Goal: Task Accomplishment & Management: Manage account settings

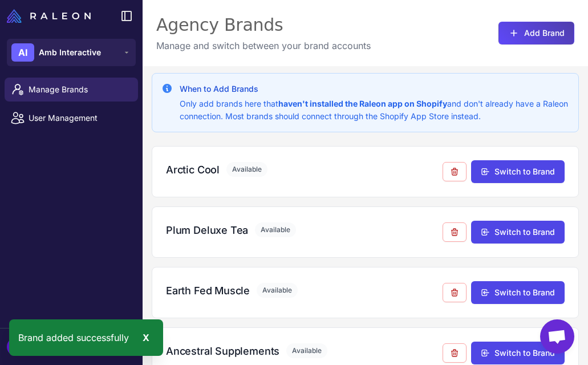
scroll to position [692, 0]
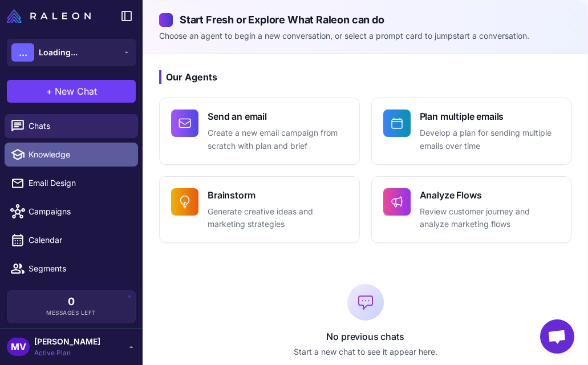
click at [58, 154] on span "Knowledge" at bounding box center [78, 154] width 100 height 13
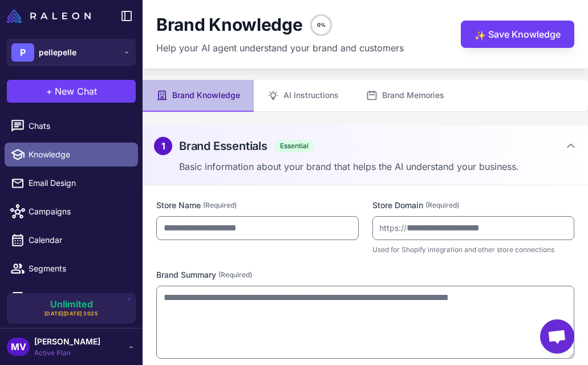
type input "**********"
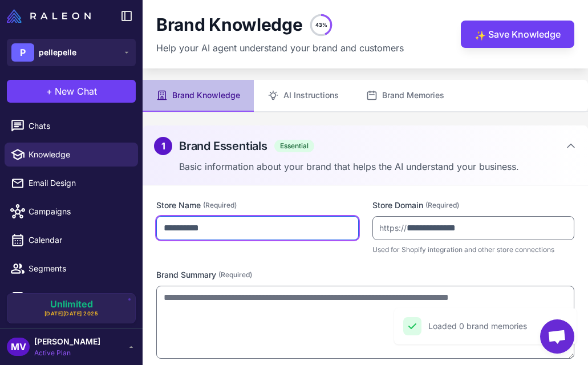
click at [168, 232] on input "**********" at bounding box center [257, 228] width 202 height 24
type input "**********"
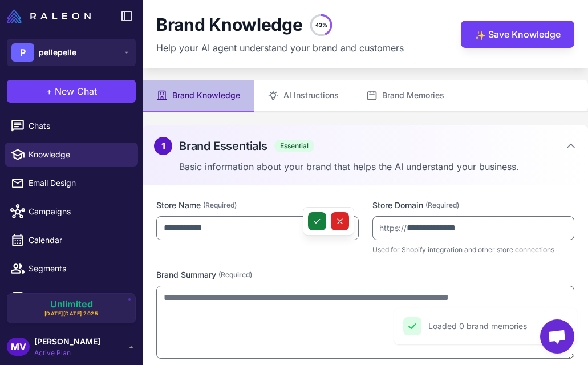
click at [318, 221] on icon at bounding box center [316, 221] width 9 height 9
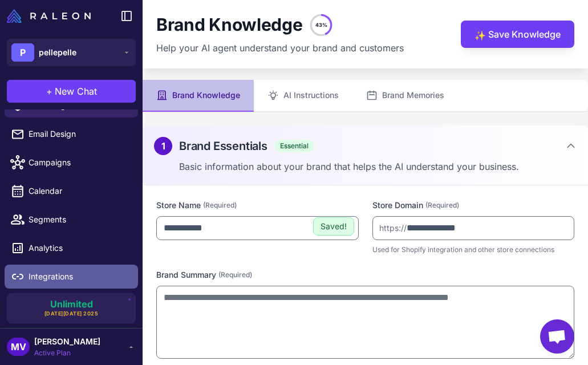
click at [58, 272] on span "Integrations" at bounding box center [78, 276] width 100 height 13
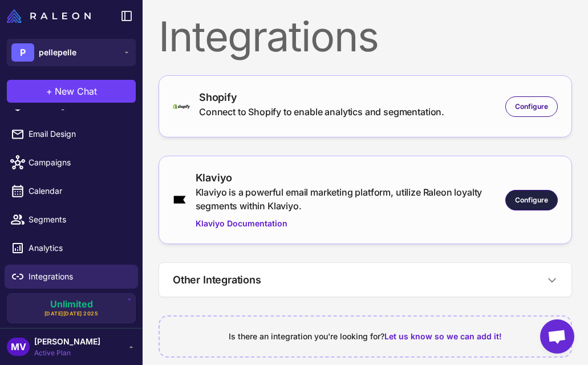
click at [528, 199] on span "Configure" at bounding box center [531, 200] width 33 height 10
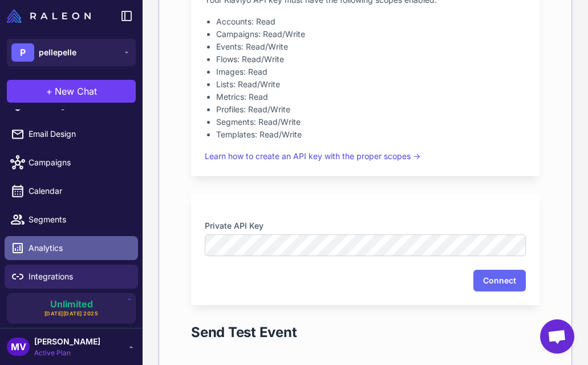
scroll to position [335, 0]
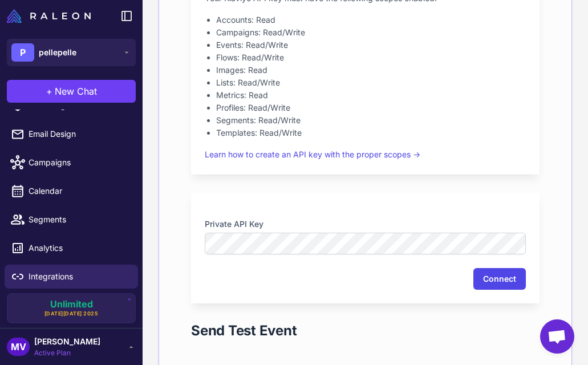
click at [513, 284] on button "Connect" at bounding box center [499, 279] width 52 height 22
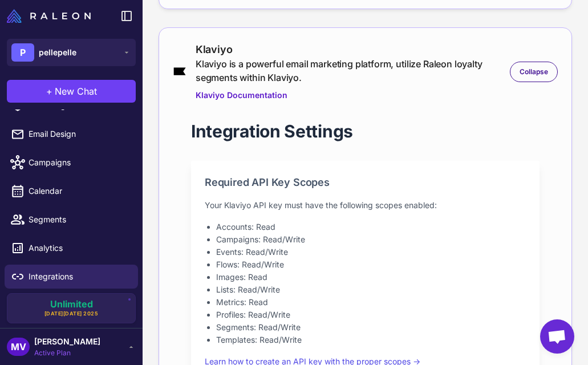
scroll to position [0, 0]
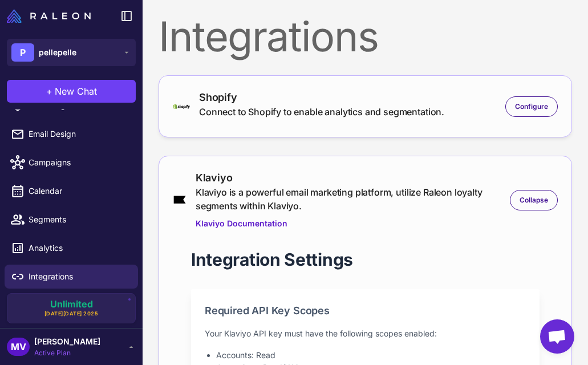
click at [66, 342] on span "[PERSON_NAME]" at bounding box center [67, 341] width 66 height 13
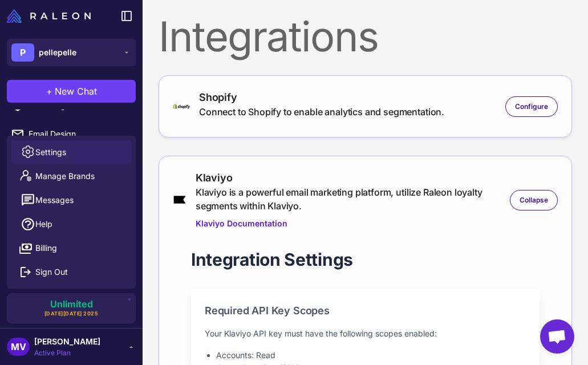
click at [77, 153] on link "Settings" at bounding box center [71, 152] width 120 height 24
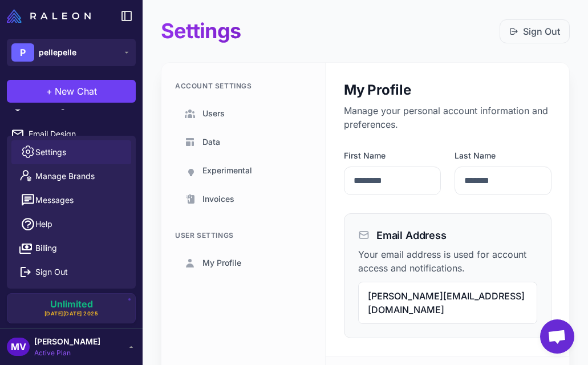
click at [108, 341] on div "MV Michelle Veralli Active Plan" at bounding box center [71, 346] width 129 height 23
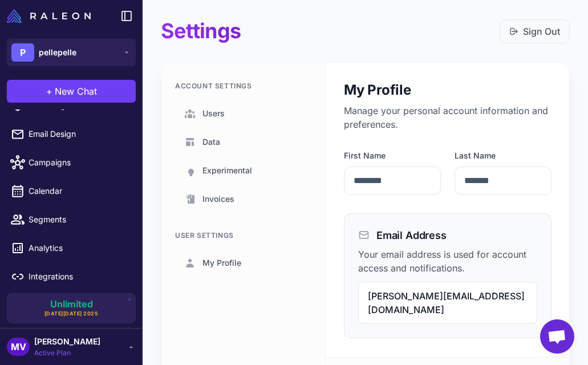
click at [123, 345] on div "MV Michelle Veralli Active Plan" at bounding box center [71, 346] width 129 height 23
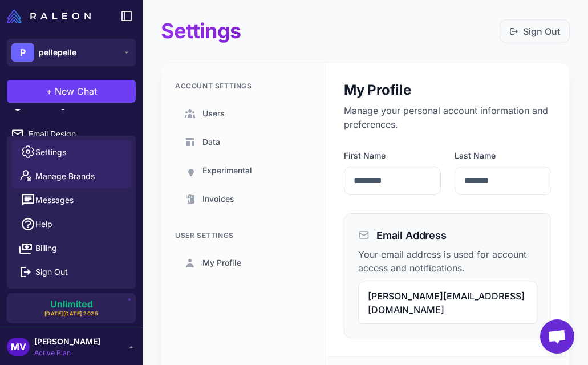
click at [75, 179] on span "Manage Brands" at bounding box center [64, 176] width 59 height 13
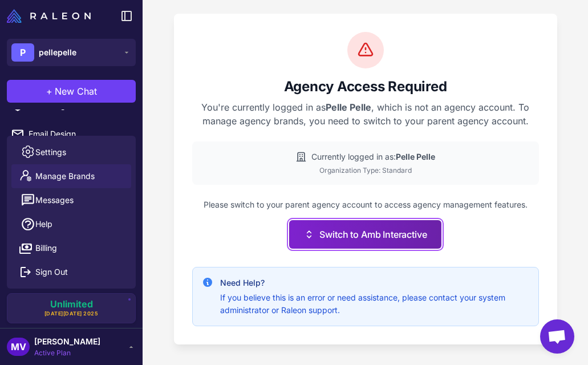
click at [344, 247] on button "Switch to Amb Interactive" at bounding box center [365, 234] width 152 height 28
